Goal: Task Accomplishment & Management: Use online tool/utility

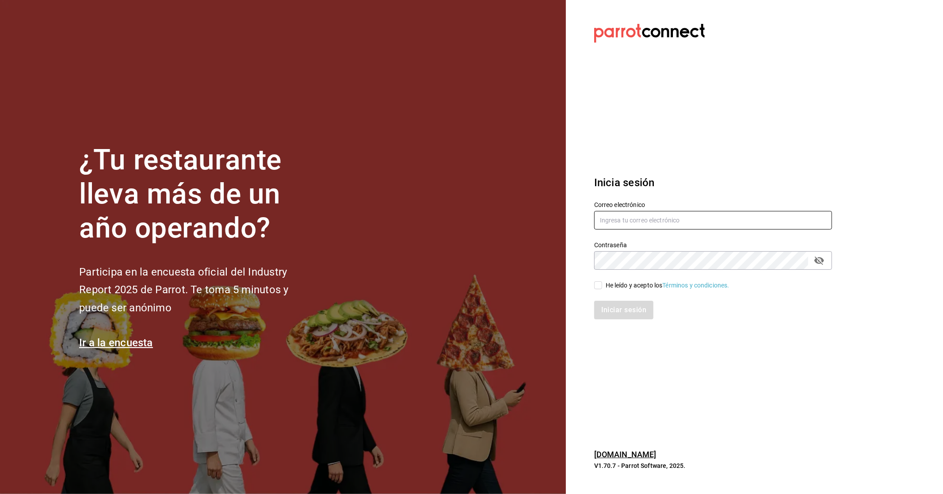
type input "[EMAIL_ADDRESS][DOMAIN_NAME]"
drag, startPoint x: 604, startPoint y: 286, endPoint x: 614, endPoint y: 290, distance: 10.9
click at [508, 286] on span "He leído y acepto los Términos y condiciones." at bounding box center [665, 285] width 127 height 9
click at [508, 286] on input "He leído y acepto los Términos y condiciones." at bounding box center [598, 285] width 8 height 8
checkbox input "true"
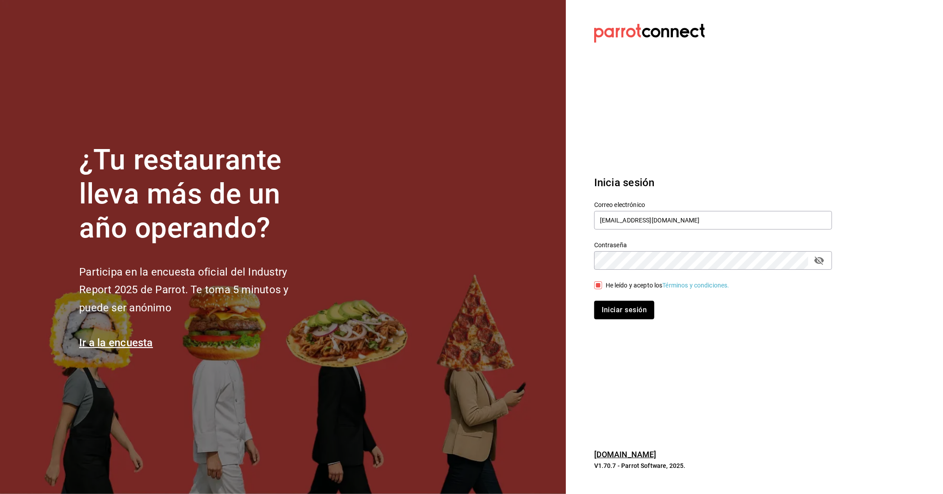
click at [508, 307] on button "Iniciar sesión" at bounding box center [624, 310] width 60 height 19
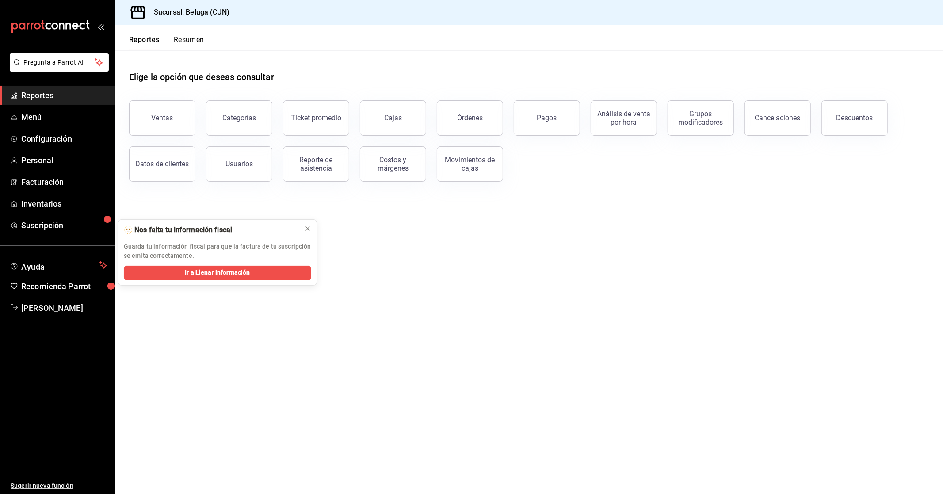
click at [167, 116] on div "Ventas" at bounding box center [163, 118] width 22 height 8
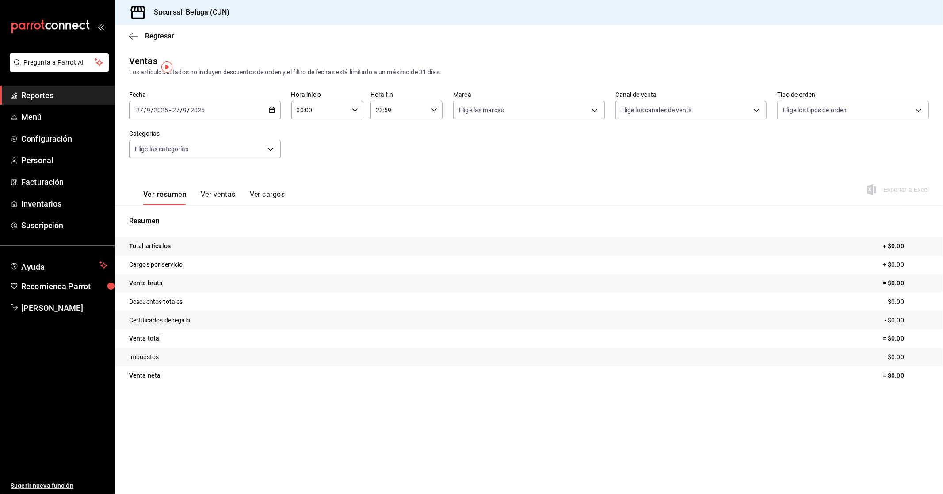
click at [272, 111] on icon "button" at bounding box center [272, 110] width 6 height 6
click at [165, 215] on span "Rango de fechas" at bounding box center [171, 216] width 69 height 9
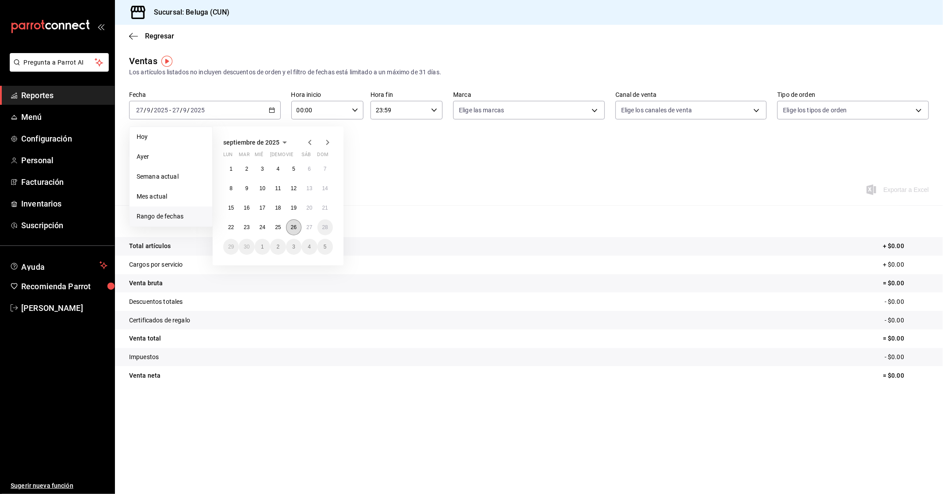
click at [294, 232] on button "26" at bounding box center [293, 227] width 15 height 16
click at [307, 230] on abbr "27" at bounding box center [310, 227] width 6 height 6
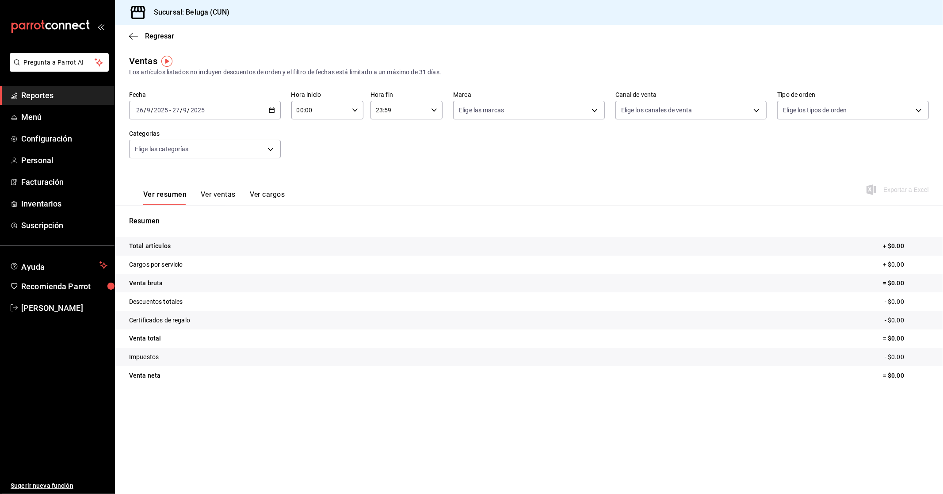
click at [350, 109] on div "00:00 Hora inicio" at bounding box center [327, 110] width 72 height 19
click at [310, 146] on span "10" at bounding box center [310, 149] width 22 height 7
type input "10:00"
click at [414, 113] on div at bounding box center [471, 247] width 943 height 494
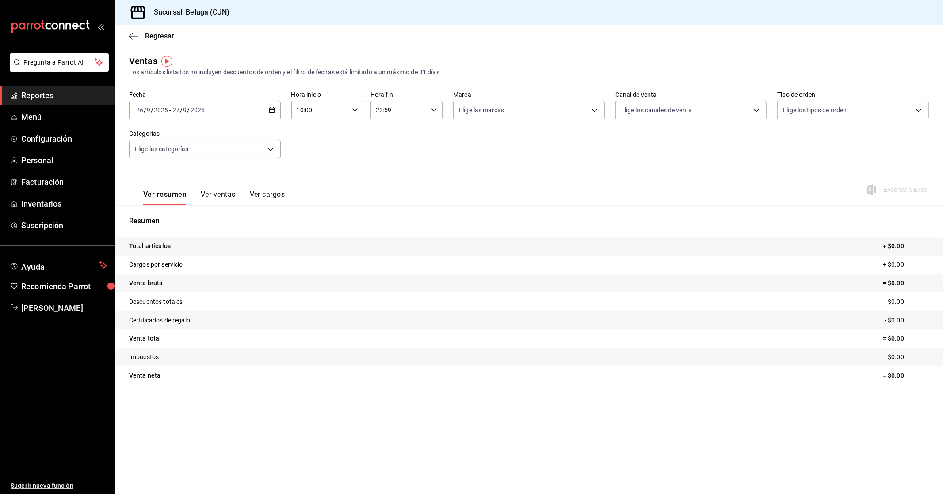
click at [433, 111] on icon "button" at bounding box center [434, 110] width 6 height 6
click at [387, 178] on span "04" at bounding box center [389, 177] width 22 height 7
type input "04:59"
click at [312, 152] on div at bounding box center [471, 247] width 943 height 494
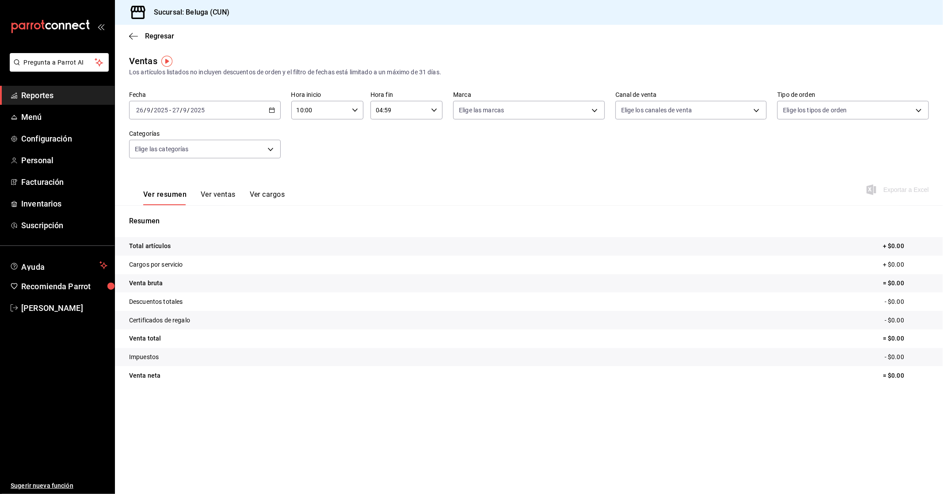
click at [510, 160] on div "Fecha 2025-09-26 26 / 9 / 2025 - 2025-09-27 27 / 9 / 2025 Hora inicio 10:00 Hor…" at bounding box center [529, 130] width 800 height 78
click at [270, 113] on icon "button" at bounding box center [272, 110] width 6 height 6
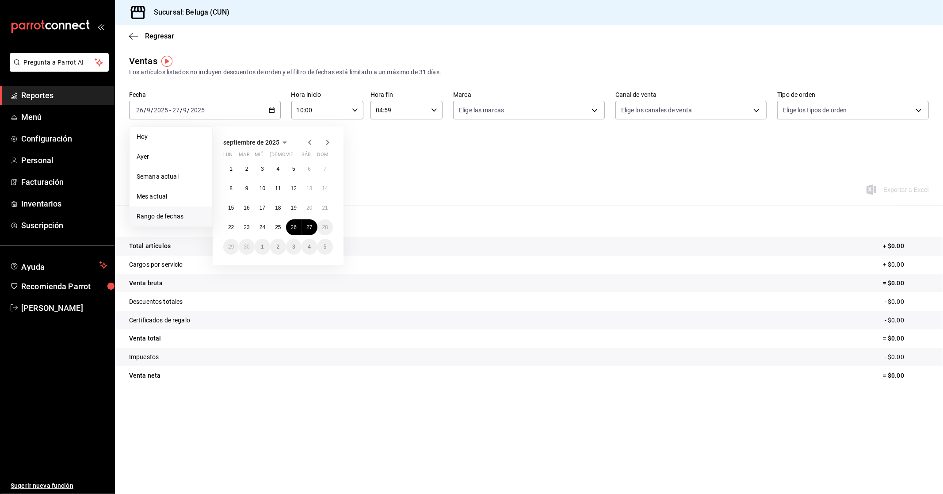
click at [456, 170] on div "Ver resumen Ver ventas Ver cargos Exportar a Excel" at bounding box center [529, 187] width 828 height 36
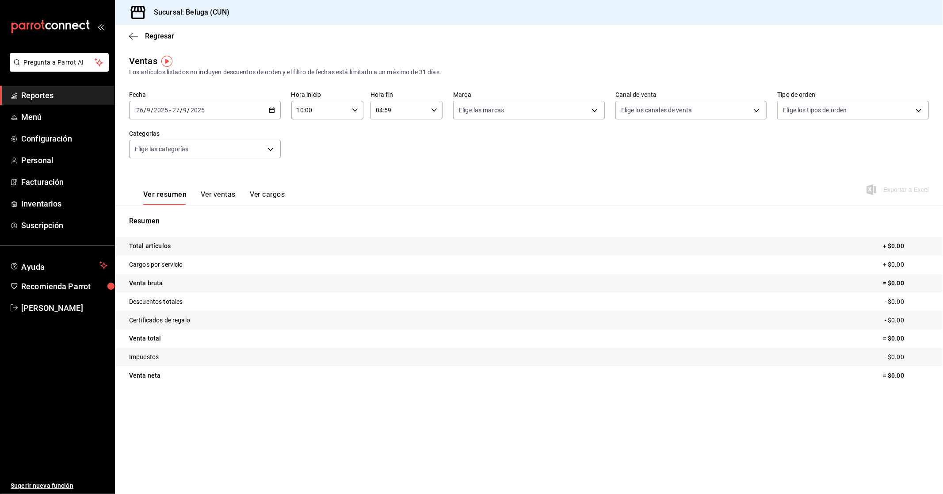
click at [275, 103] on div "2025-09-26 26 / 9 / 2025 - 2025-09-27 27 / 9 / 2025" at bounding box center [205, 110] width 152 height 19
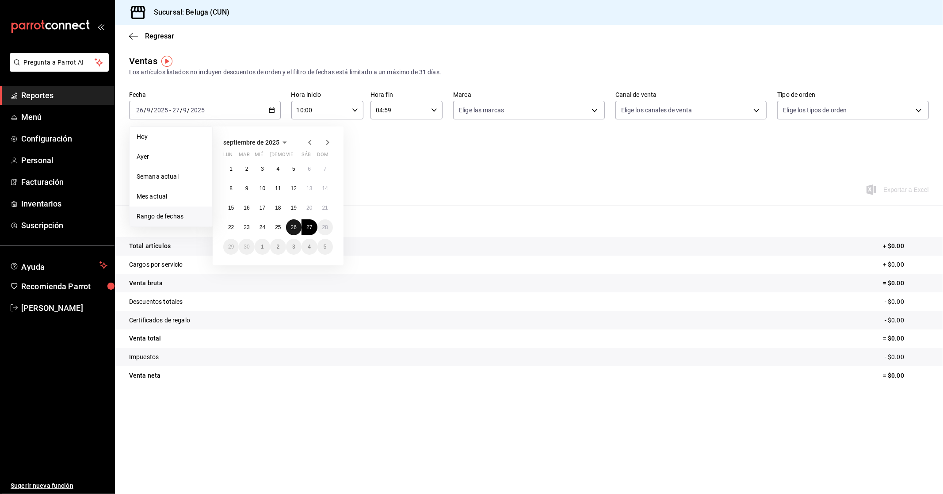
click at [294, 225] on abbr "26" at bounding box center [294, 227] width 6 height 6
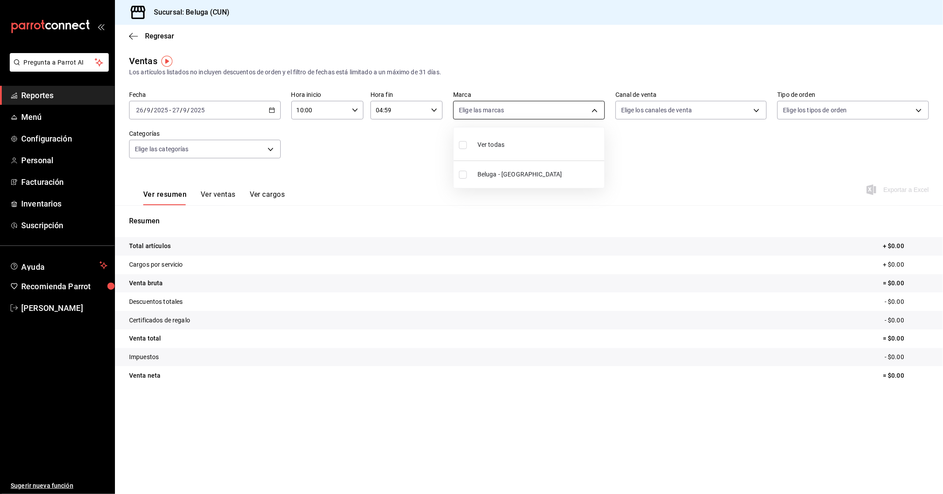
click at [579, 105] on body "Pregunta a Parrot AI Reportes Menú Configuración Personal Facturación Inventari…" at bounding box center [471, 247] width 943 height 494
click at [379, 197] on div at bounding box center [471, 247] width 943 height 494
click at [276, 111] on div "2025-09-26 26 / 9 / 2025 - 2025-09-27 27 / 9 / 2025" at bounding box center [205, 110] width 152 height 19
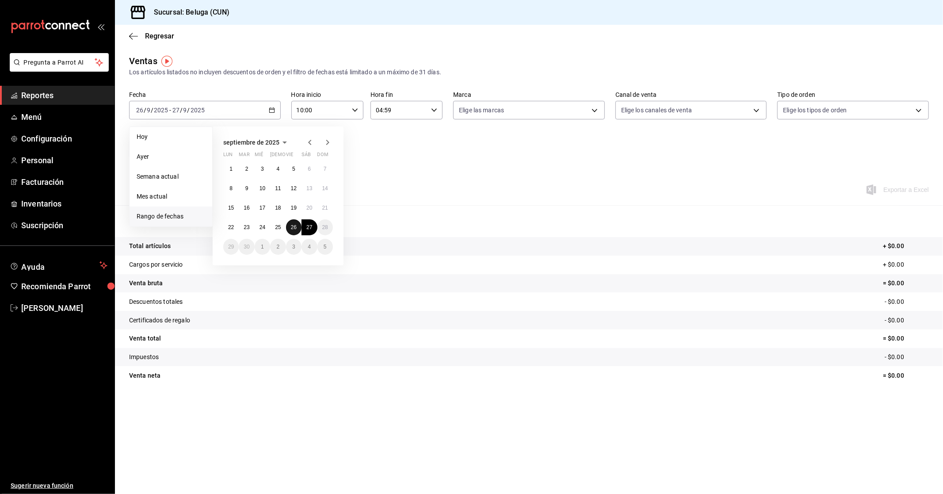
click at [294, 226] on abbr "26" at bounding box center [294, 227] width 6 height 6
click at [310, 227] on abbr "27" at bounding box center [310, 227] width 6 height 6
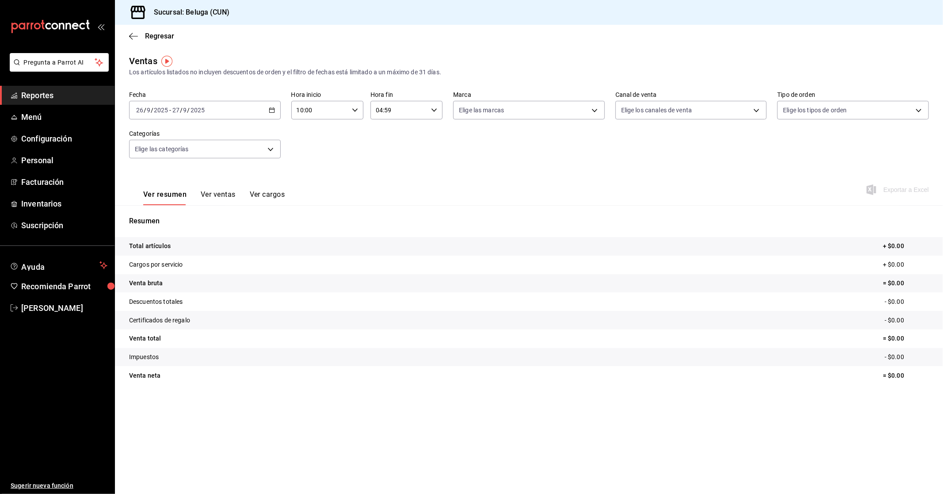
click at [350, 108] on div "10:00 Hora inicio" at bounding box center [327, 110] width 72 height 19
drag, startPoint x: 310, startPoint y: 133, endPoint x: 343, endPoint y: 119, distance: 36.1
click at [307, 134] on span "10" at bounding box center [310, 135] width 22 height 7
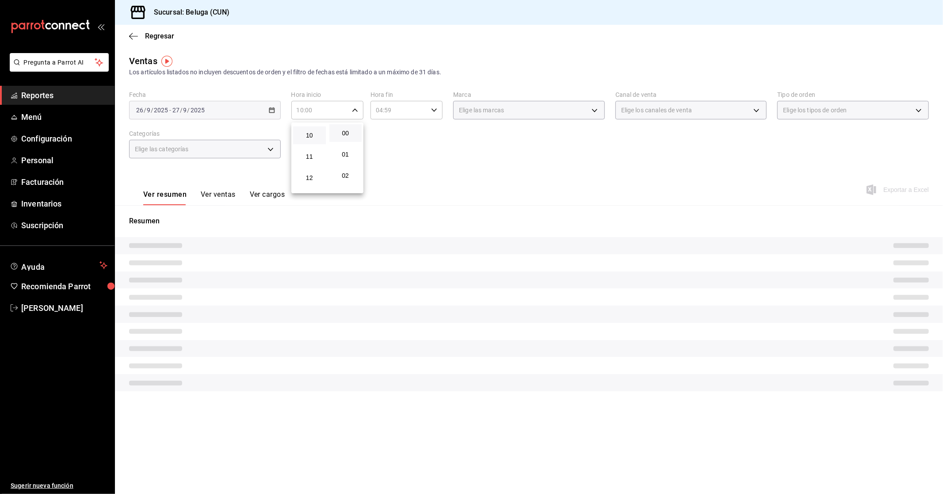
click at [431, 165] on div at bounding box center [471, 247] width 943 height 494
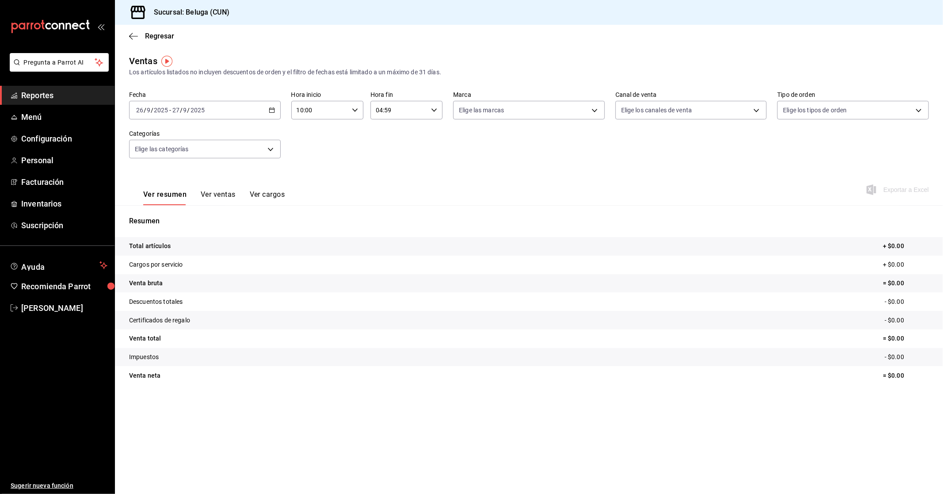
click at [916, 256] on tr "Cargos por servicio + $0.00" at bounding box center [529, 265] width 828 height 19
drag, startPoint x: 882, startPoint y: 244, endPoint x: 910, endPoint y: 326, distance: 87.0
click at [910, 326] on tbody "Total artículos + $0.00 Cargos por servicio + $0.00 Venta bruta = $0.00 Descuen…" at bounding box center [529, 311] width 828 height 148
click at [514, 199] on div "Ver resumen Ver ventas Ver cargos Exportar a Excel" at bounding box center [529, 187] width 828 height 36
click at [759, 215] on div "Resumen Total artículos + $0.00 Cargos por servicio + $0.00 Venta bruta = $0.00…" at bounding box center [529, 300] width 828 height 190
